Goal: Task Accomplishment & Management: Manage account settings

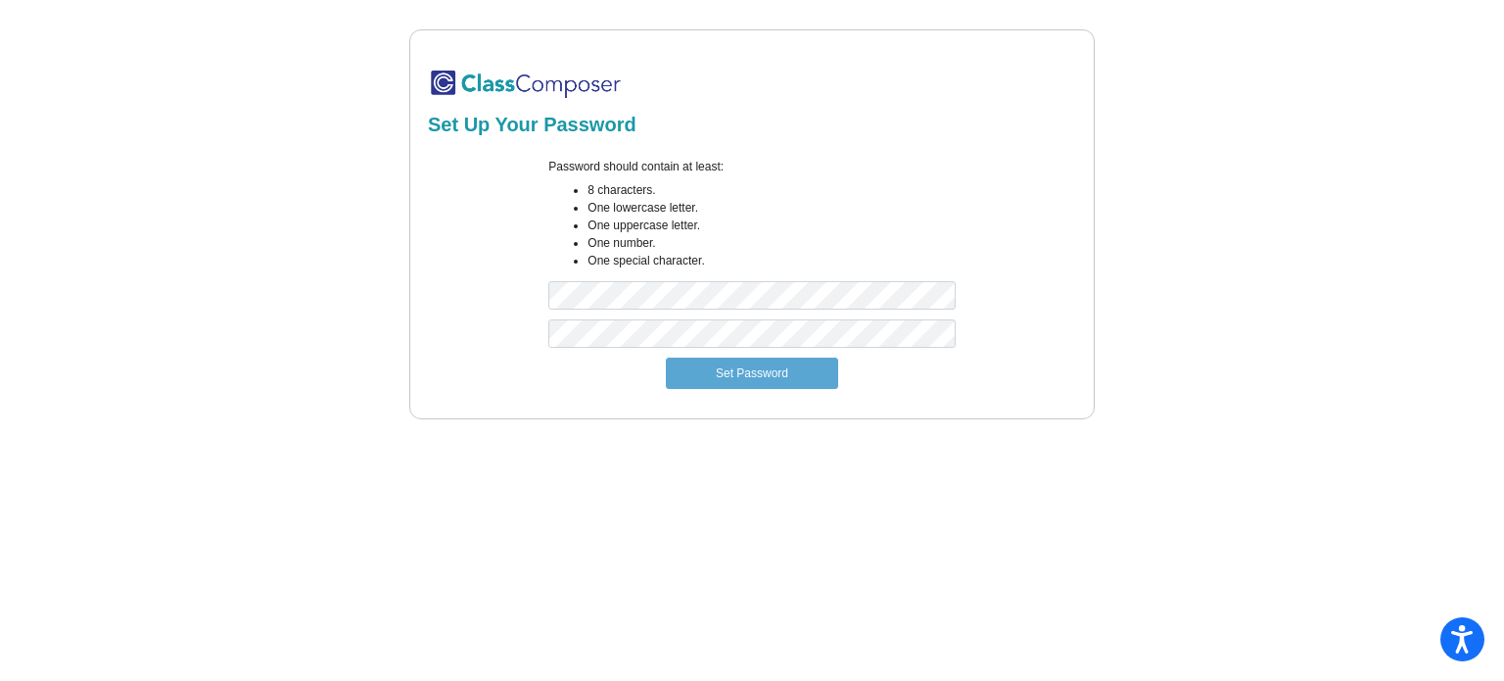
click at [443, 92] on img at bounding box center [526, 84] width 196 height 32
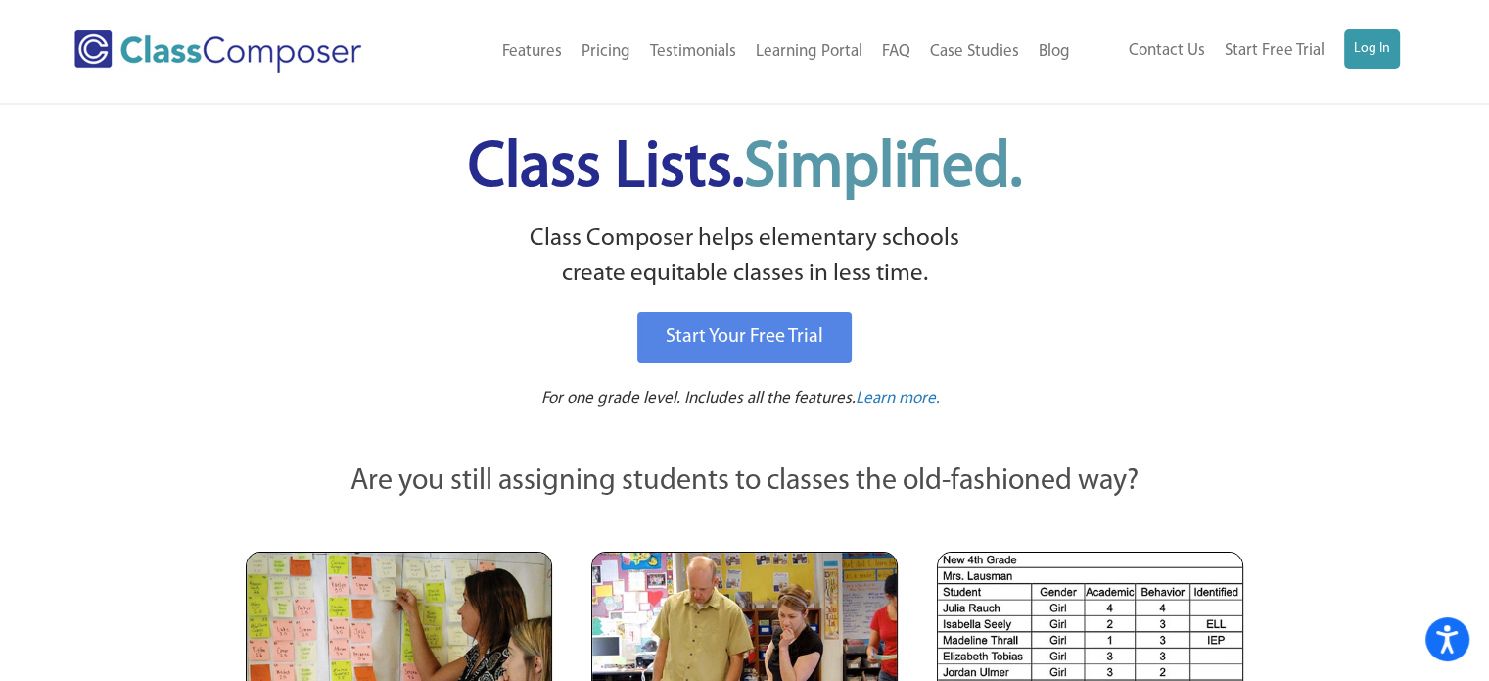
click at [1402, 43] on div "Contact Us Start Free Trial Log In" at bounding box center [1247, 51] width 335 height 44
click at [1402, 44] on div "Contact Us Start Free Trial Log In" at bounding box center [1247, 51] width 335 height 44
click at [1384, 53] on link "Log In" at bounding box center [1372, 48] width 56 height 39
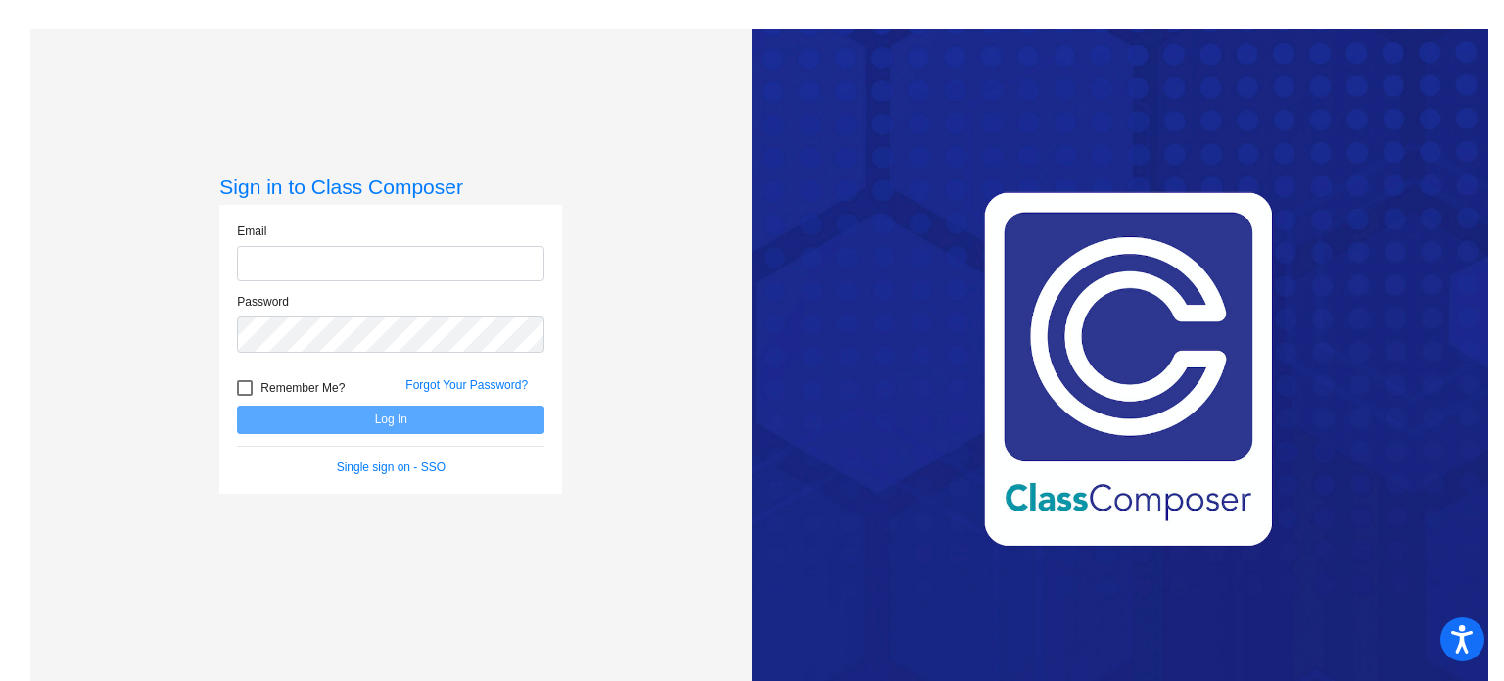
click at [337, 254] on input "email" at bounding box center [390, 264] width 307 height 36
type input "[PERSON_NAME][EMAIL_ADDRESS][PERSON_NAME][DOMAIN_NAME]"
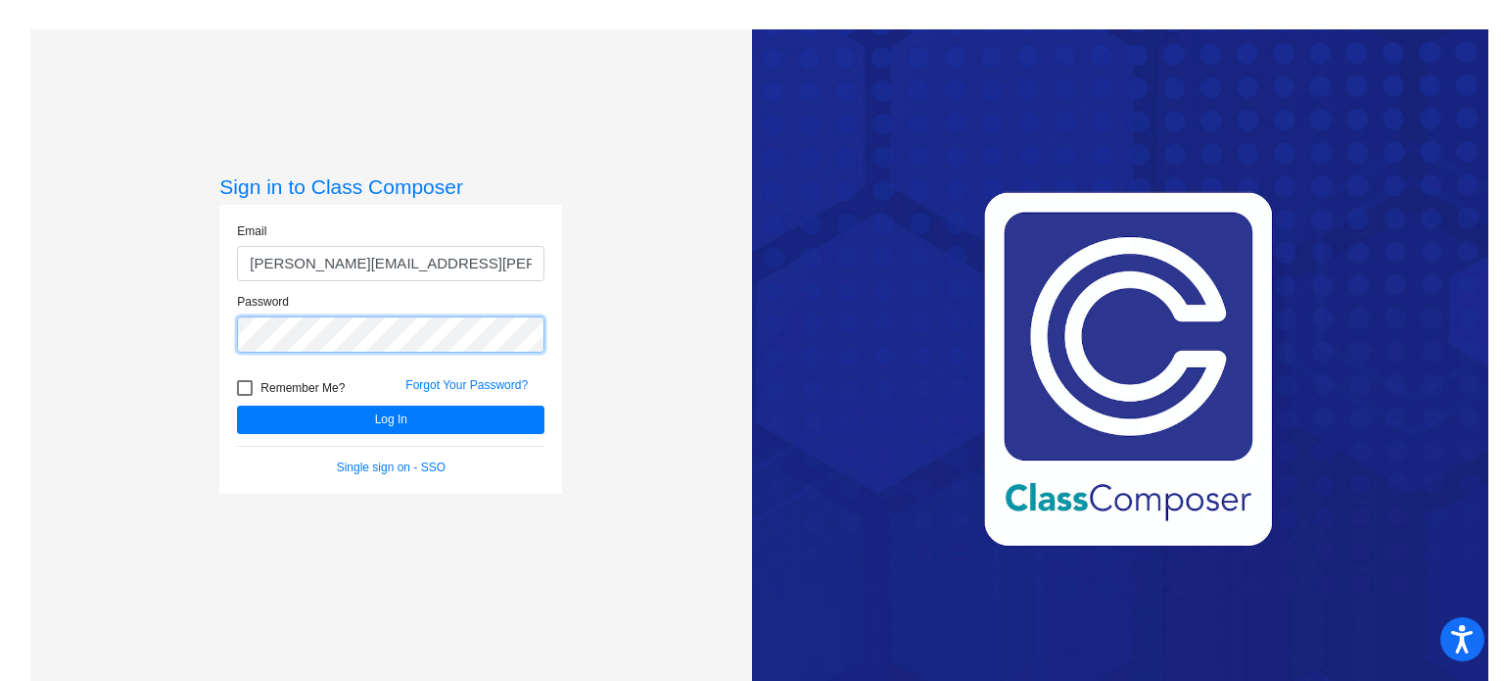
click at [237, 405] on button "Log In" at bounding box center [390, 419] width 307 height 28
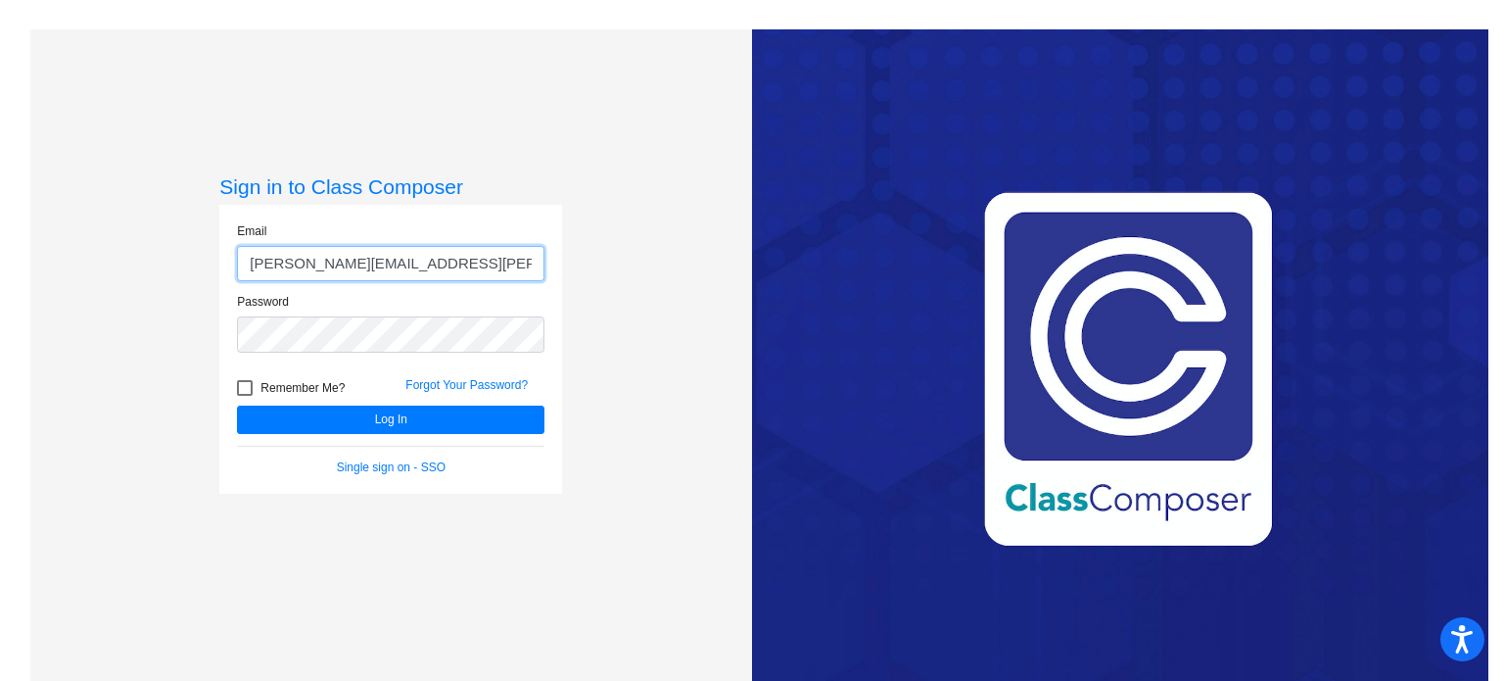
click at [476, 272] on input "[PERSON_NAME][EMAIL_ADDRESS][PERSON_NAME][DOMAIN_NAME]" at bounding box center [390, 264] width 307 height 36
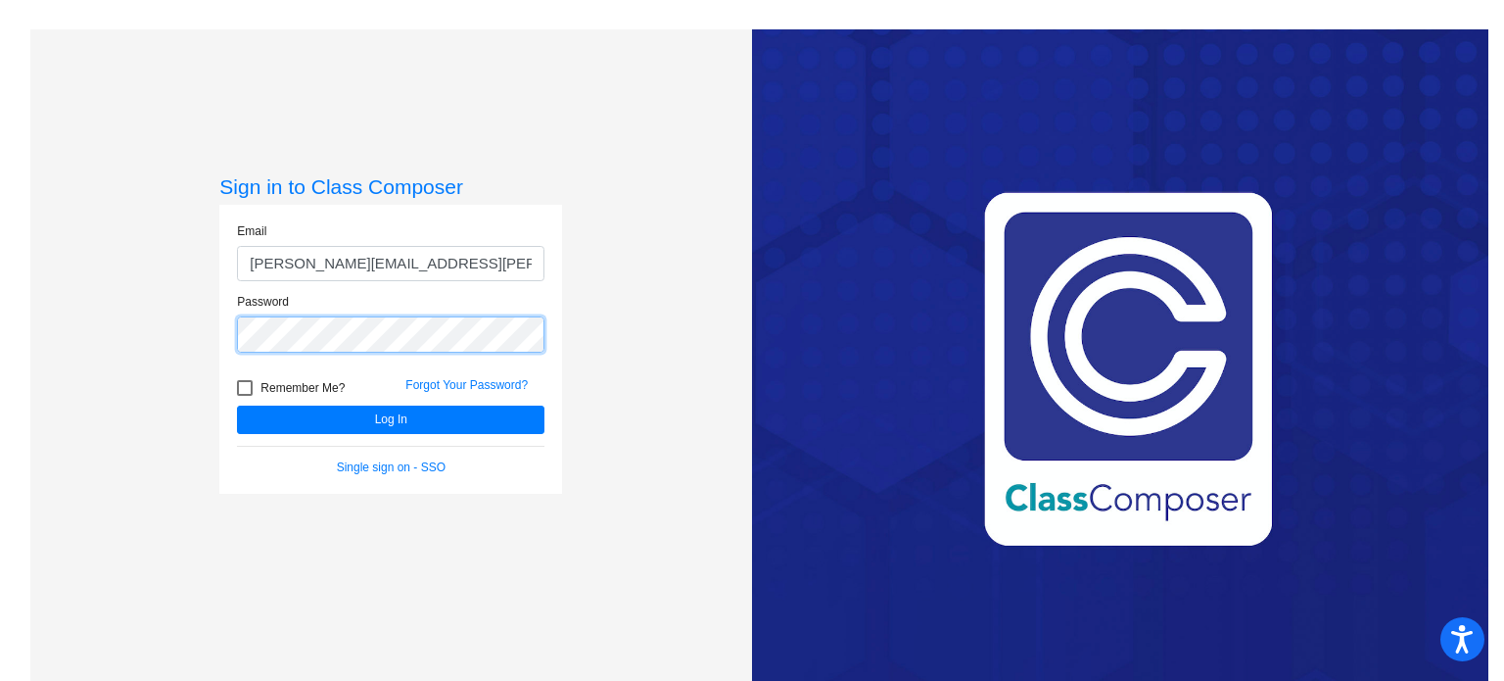
click at [200, 324] on div "Sign in to Class Composer Email [PERSON_NAME][EMAIL_ADDRESS][PERSON_NAME][DOMAI…" at bounding box center [391, 369] width 722 height 681
click at [237, 405] on button "Log In" at bounding box center [390, 419] width 307 height 28
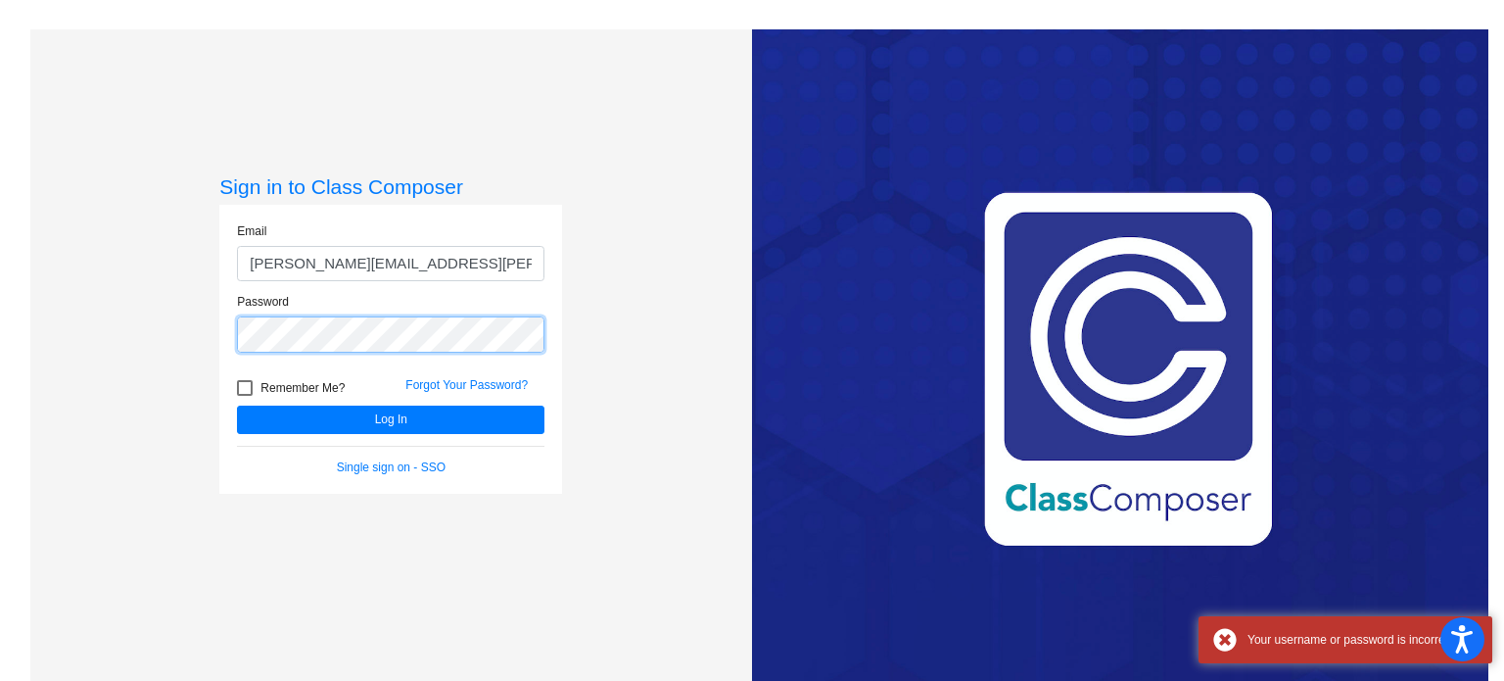
click at [237, 405] on button "Log In" at bounding box center [390, 419] width 307 height 28
